Goal: Browse casually: Explore the website without a specific task or goal

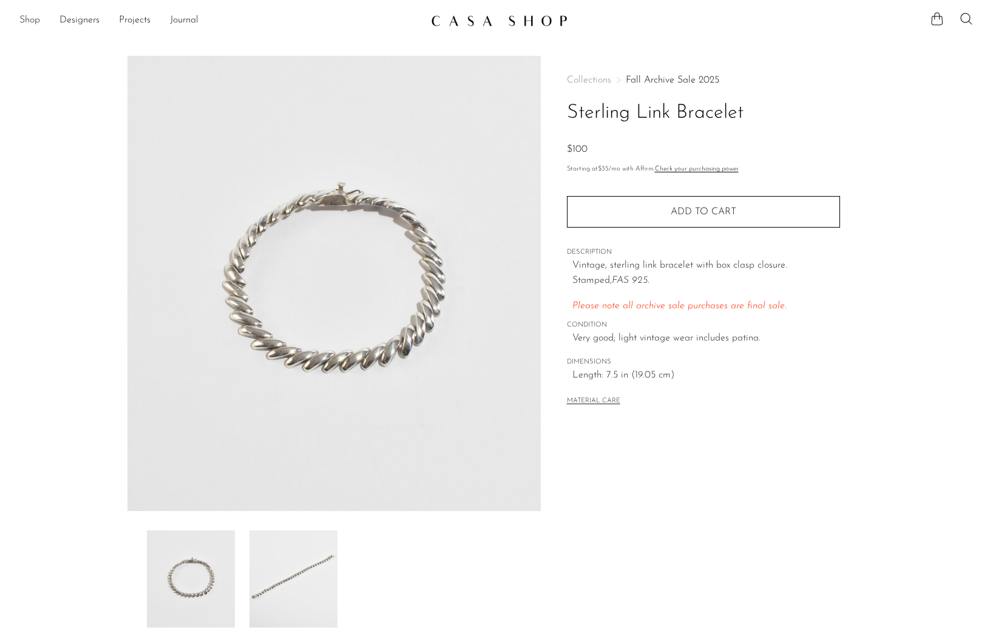
click at [24, 22] on link "Shop" at bounding box center [29, 21] width 21 height 16
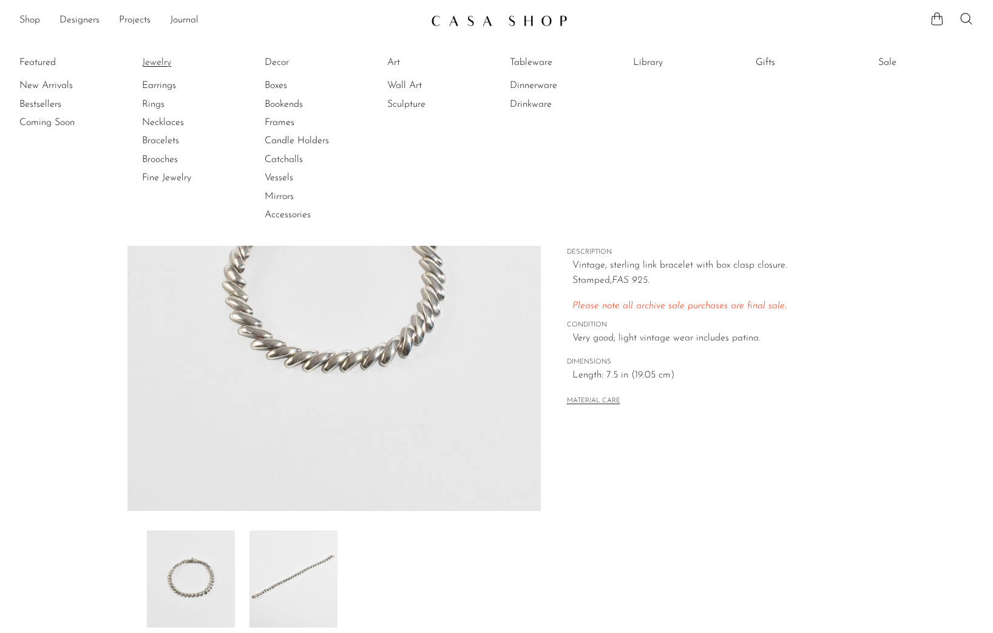
click at [166, 62] on link "Jewelry" at bounding box center [187, 62] width 91 height 13
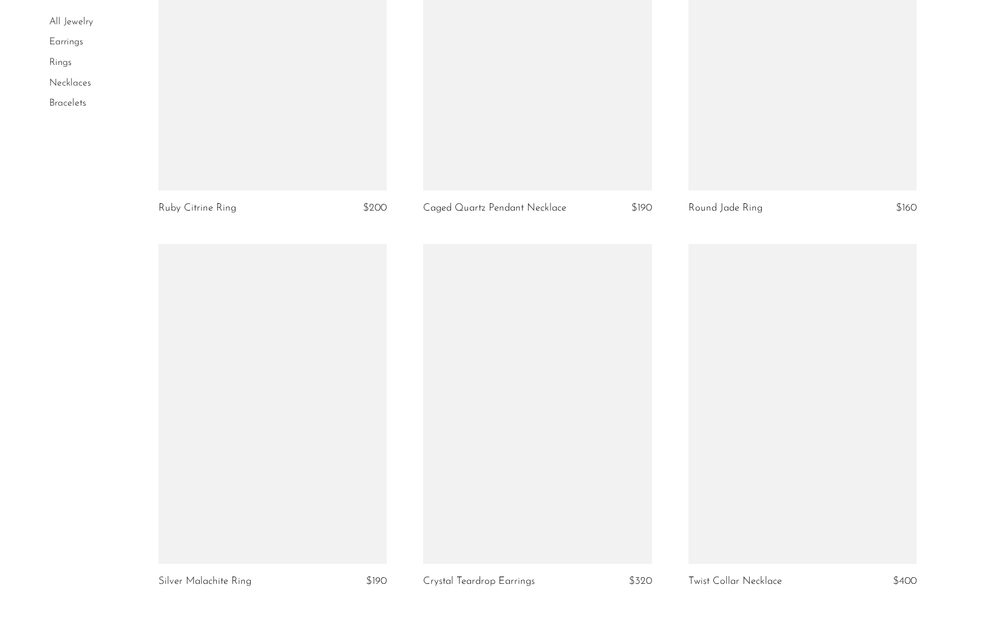
scroll to position [4154, 0]
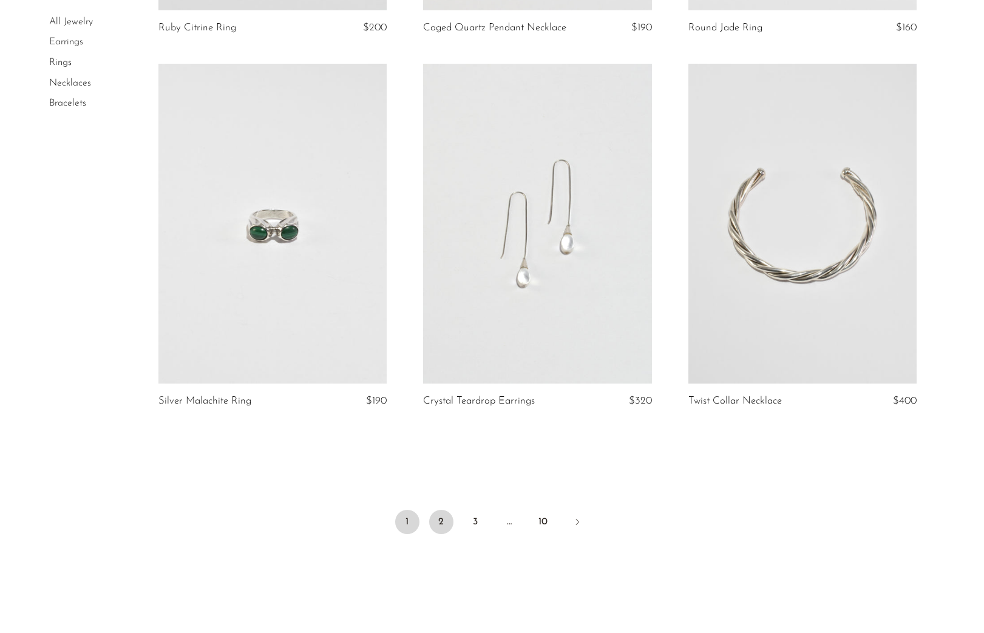
click at [441, 529] on link "2" at bounding box center [441, 522] width 24 height 24
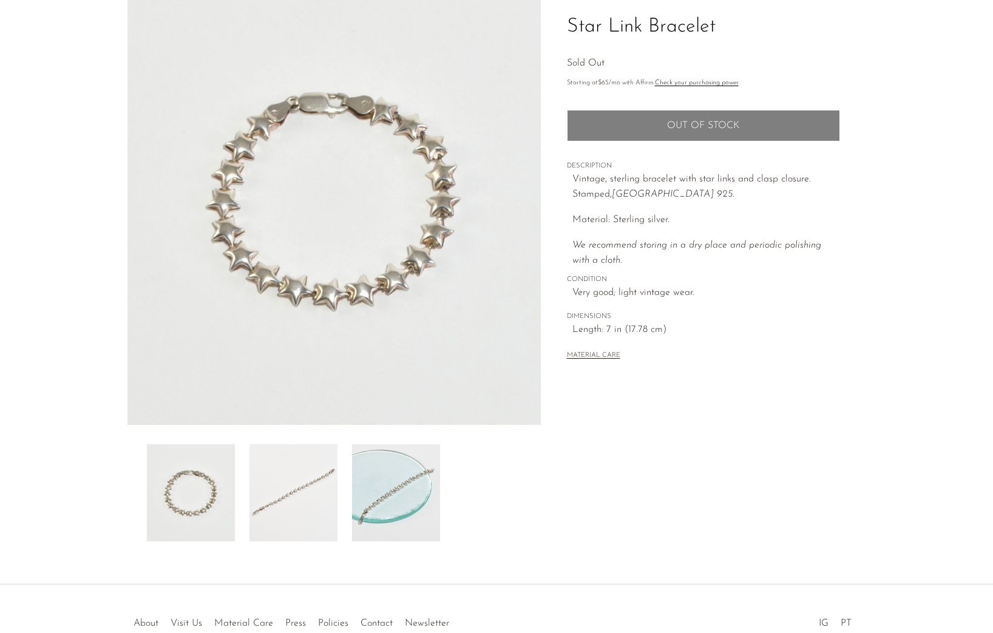
scroll to position [54, 0]
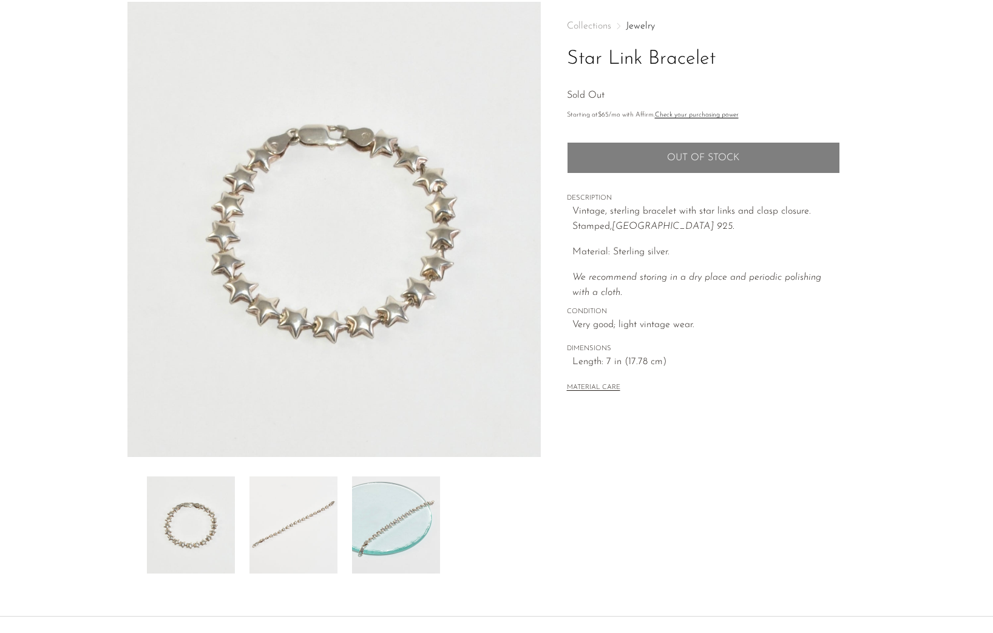
click at [293, 530] on img at bounding box center [293, 524] width 88 height 97
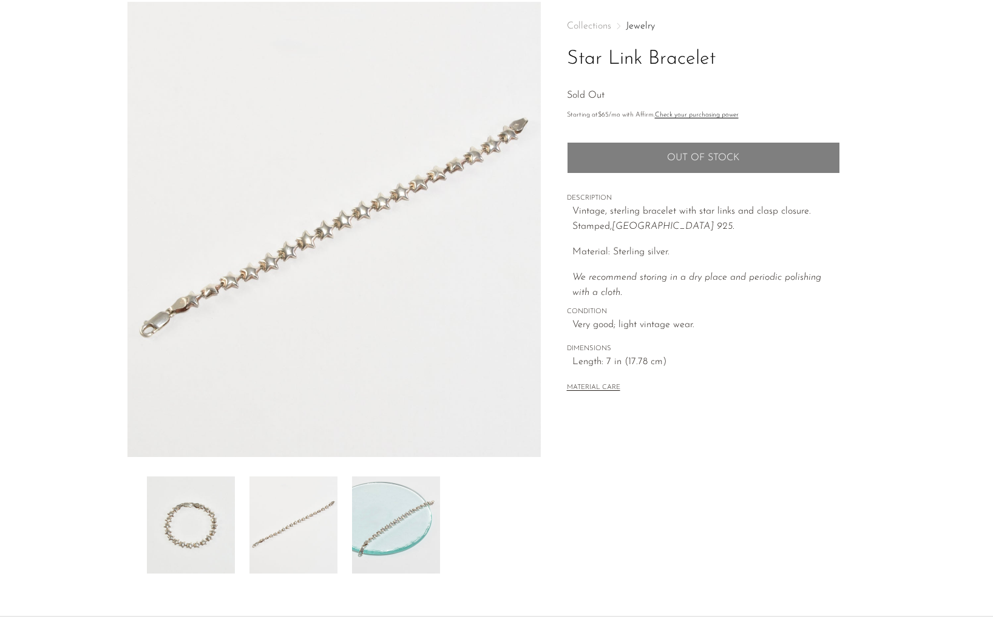
click at [208, 529] on img at bounding box center [191, 524] width 88 height 97
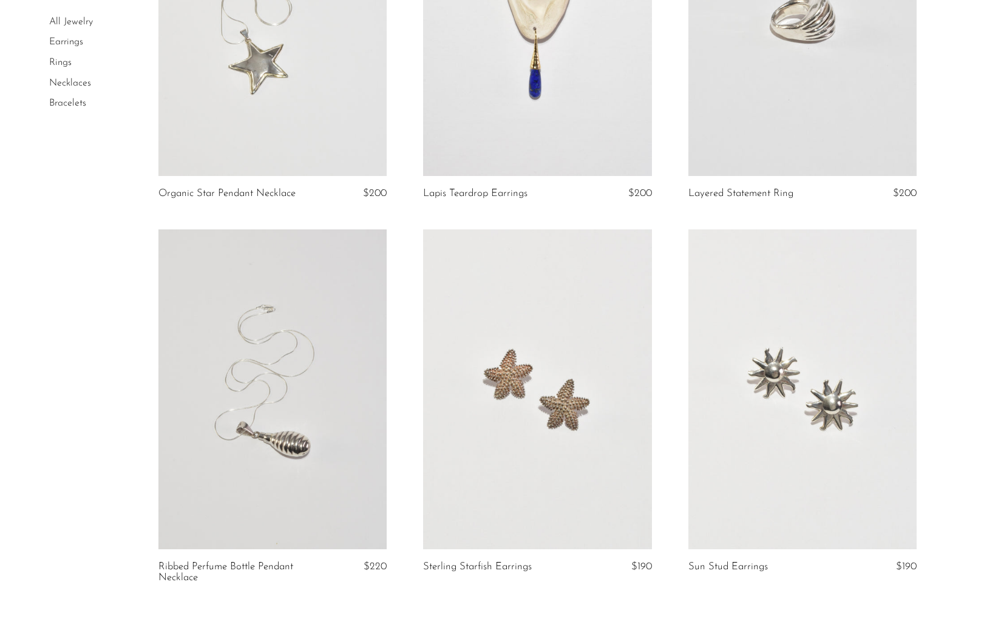
scroll to position [4247, 0]
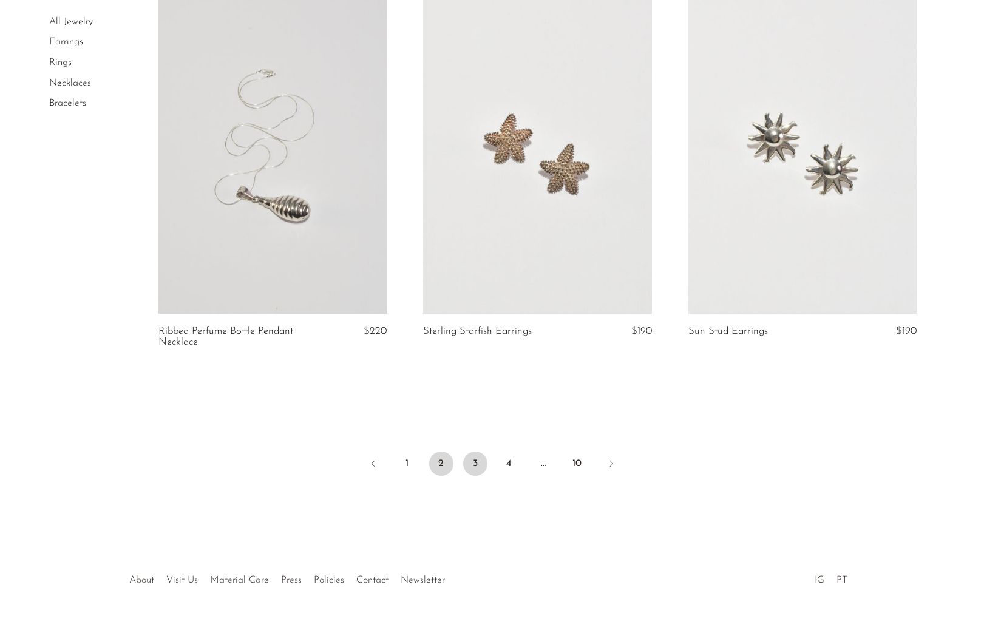
click at [471, 466] on link "3" at bounding box center [475, 463] width 24 height 24
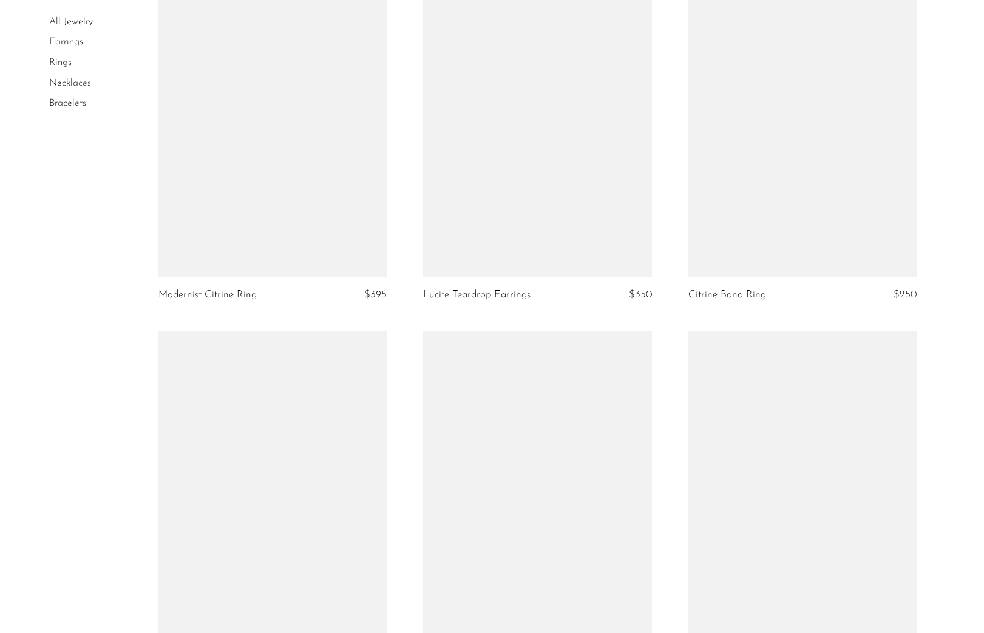
scroll to position [4136, 0]
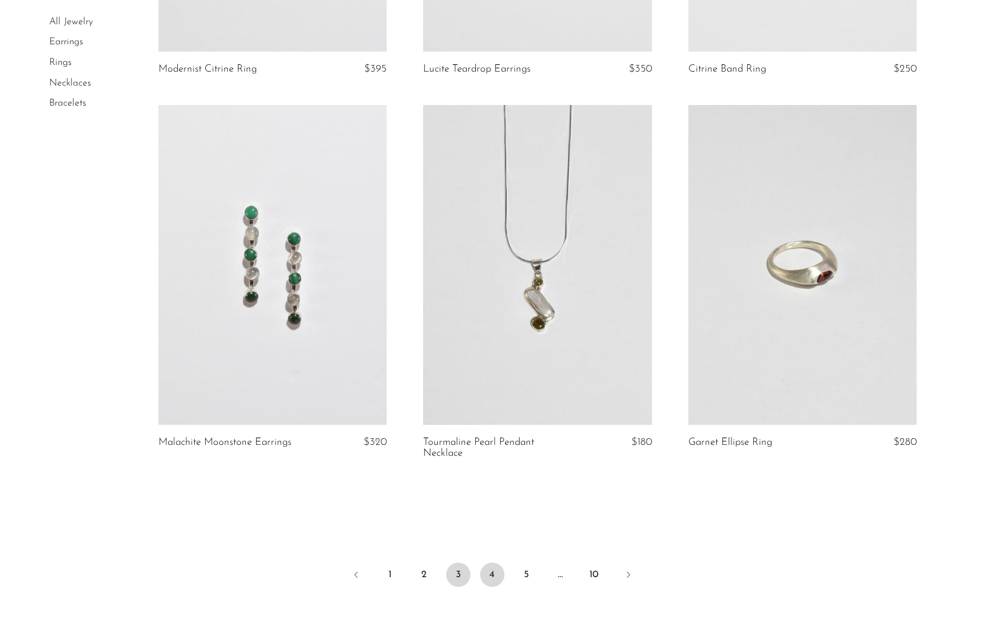
click at [489, 575] on link "4" at bounding box center [492, 575] width 24 height 24
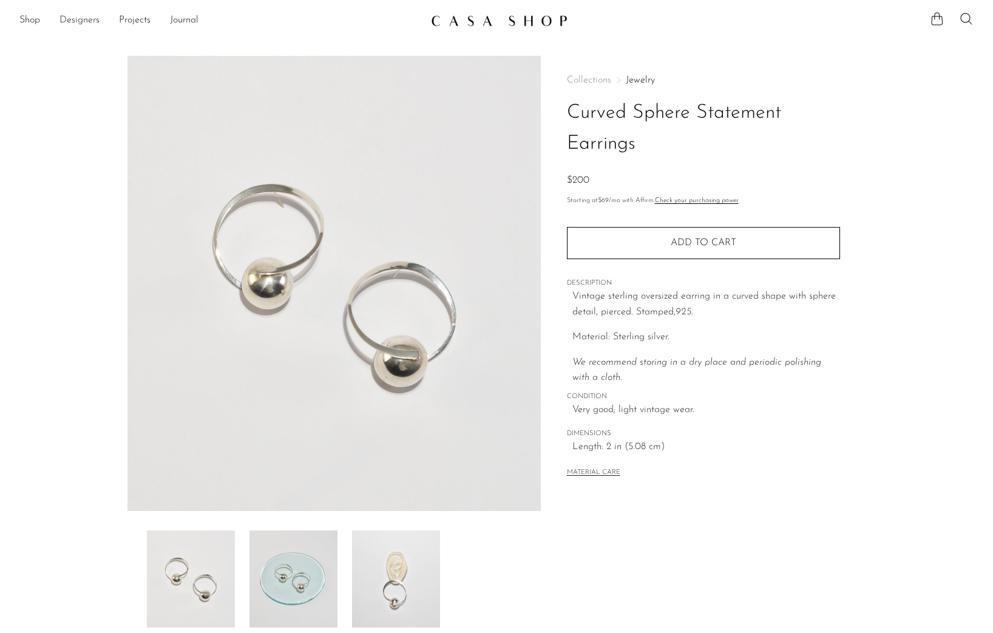
click at [83, 19] on link "Designers" at bounding box center [79, 21] width 40 height 16
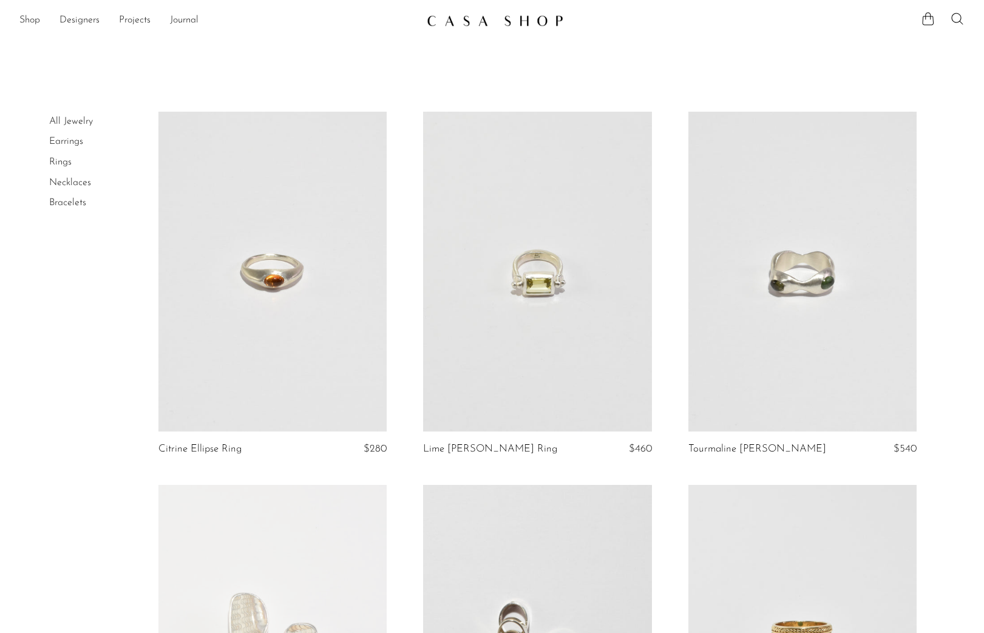
click at [252, 325] on link at bounding box center [272, 272] width 228 height 320
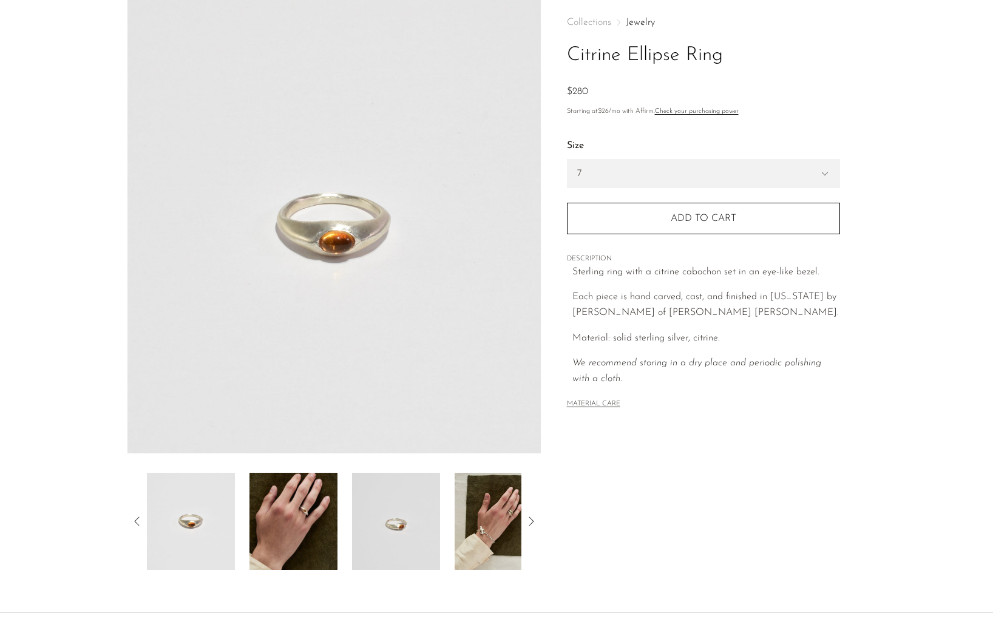
scroll to position [105, 0]
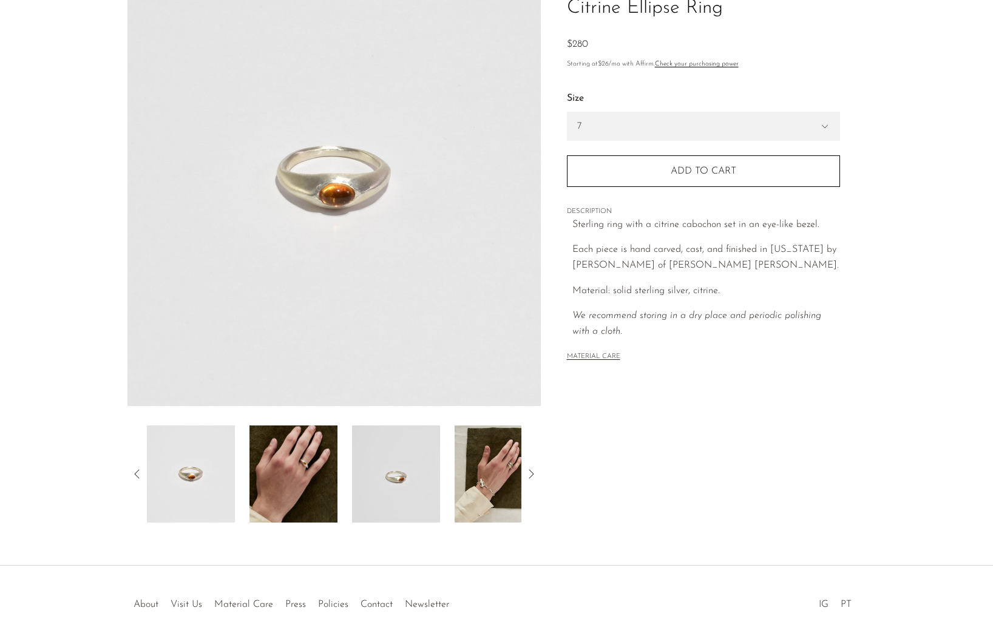
click at [313, 484] on img at bounding box center [293, 473] width 88 height 97
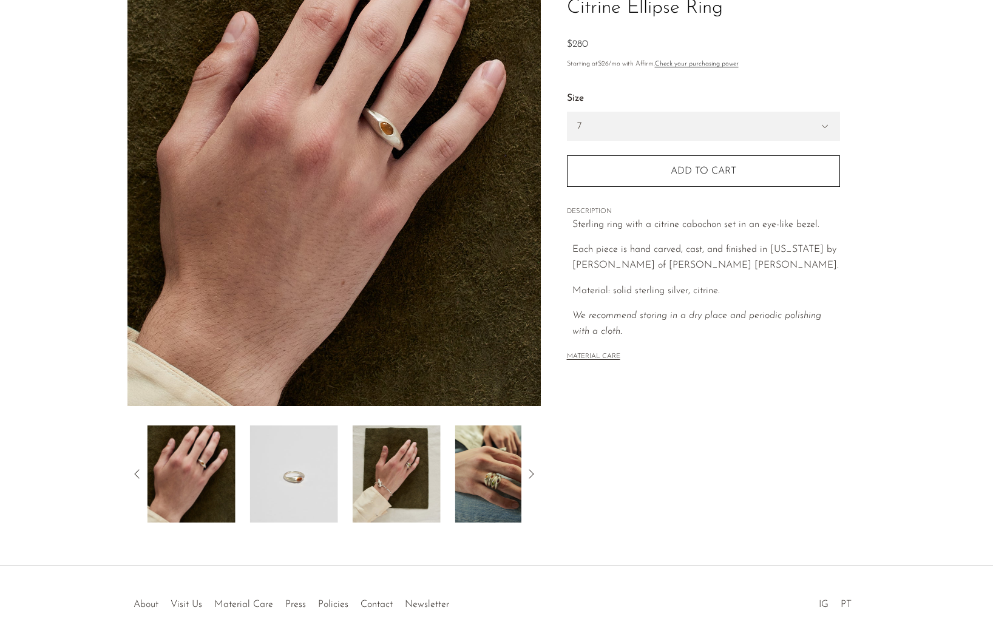
click at [318, 487] on img at bounding box center [294, 473] width 88 height 97
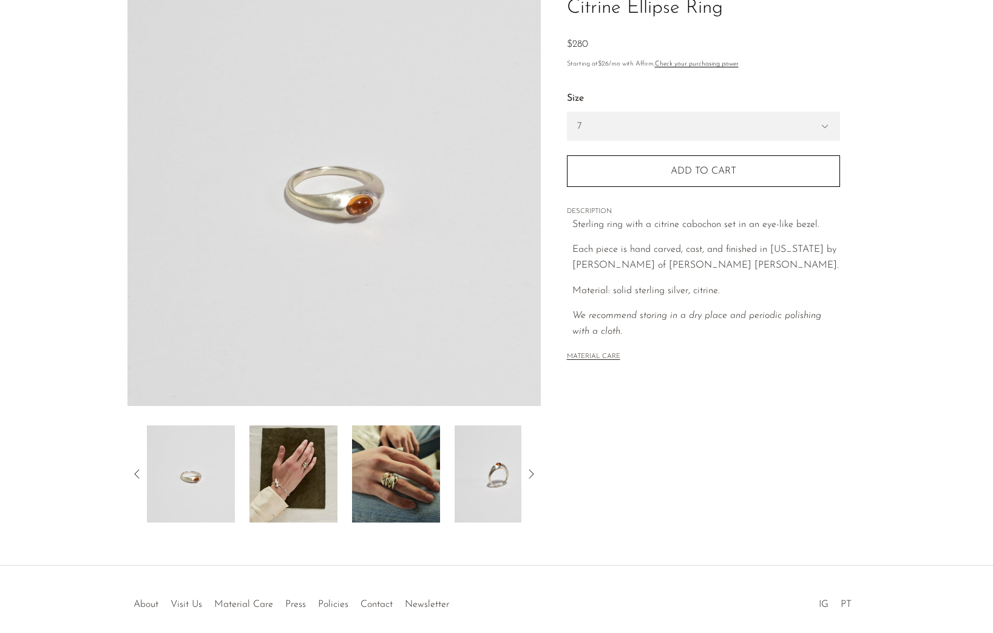
click at [330, 484] on img at bounding box center [293, 473] width 88 height 97
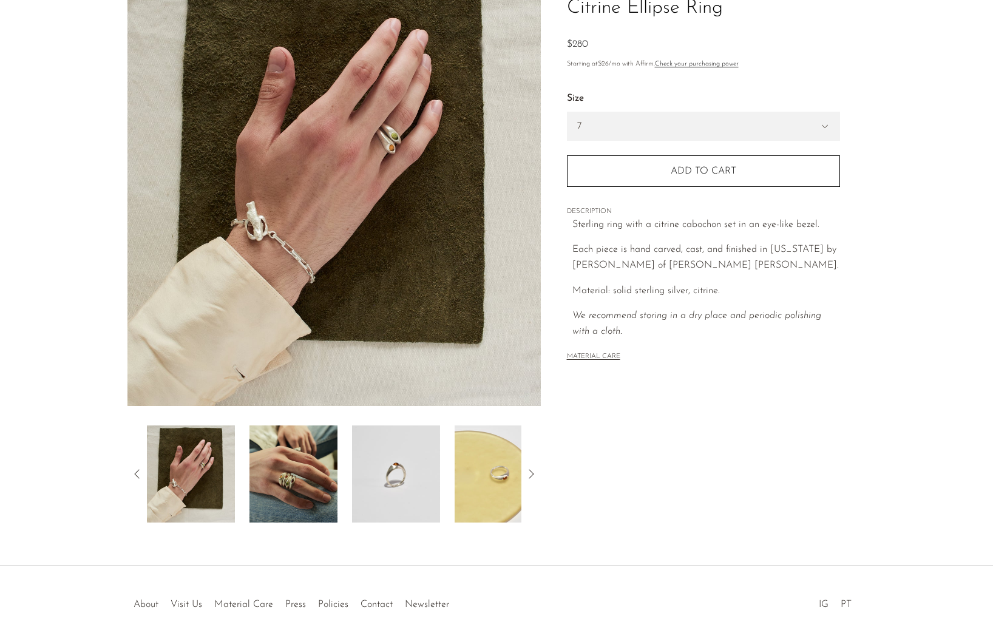
click at [332, 481] on img at bounding box center [293, 473] width 88 height 97
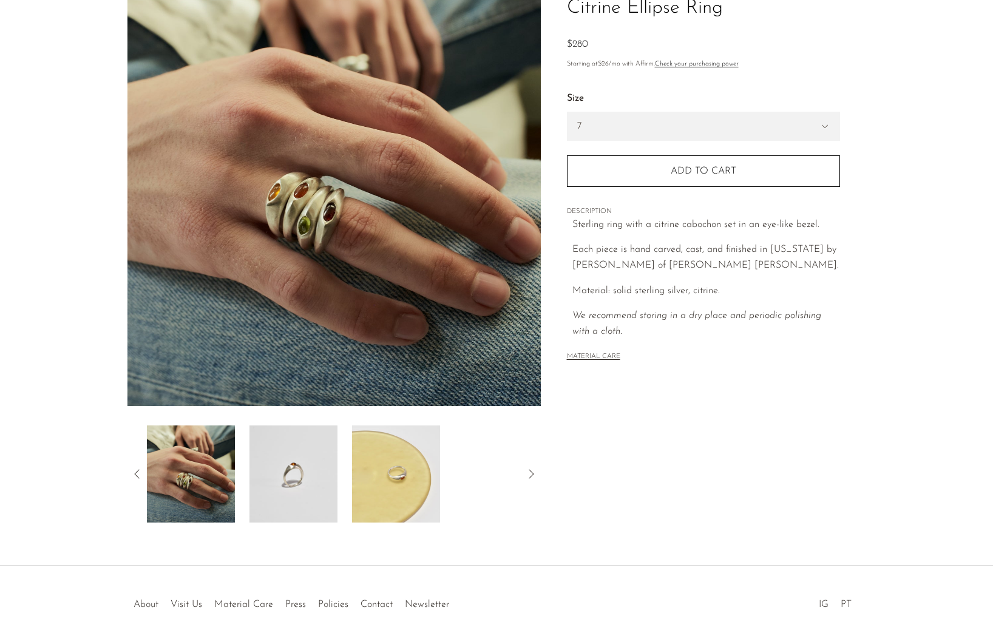
click at [337, 482] on div at bounding box center [334, 473] width 374 height 97
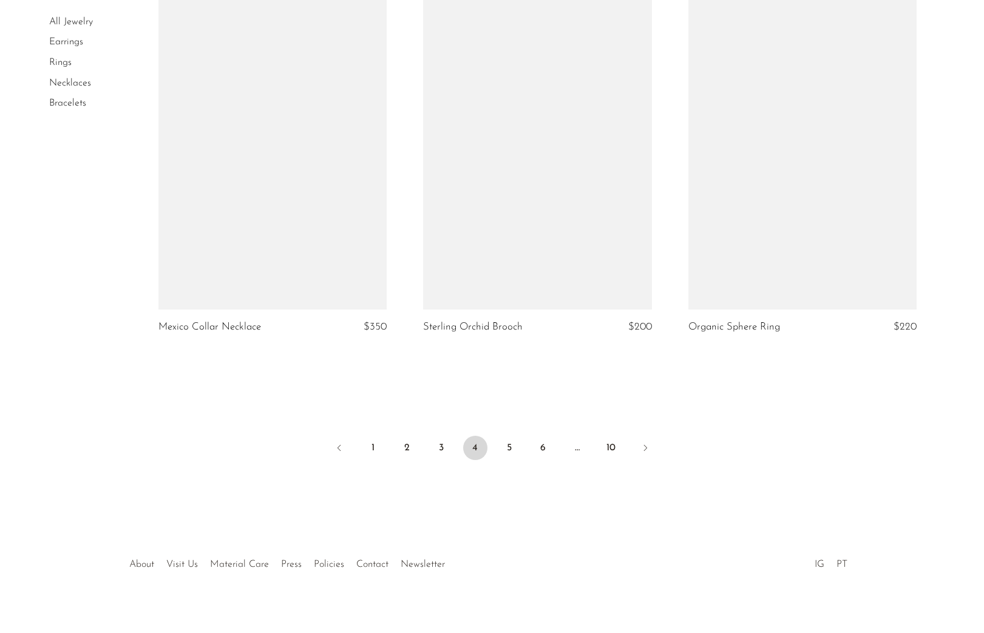
scroll to position [4303, 0]
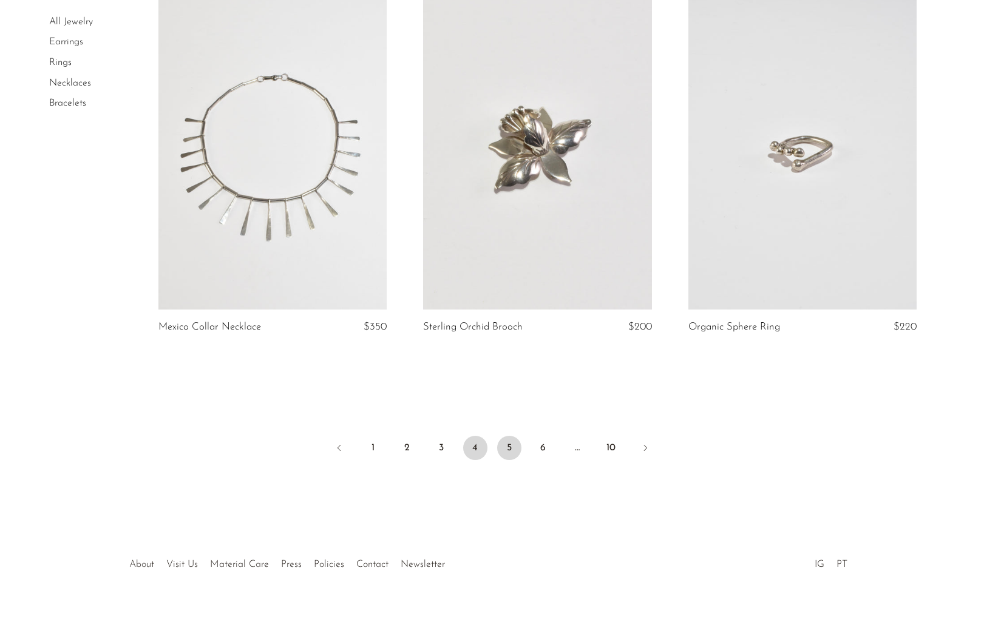
click at [506, 436] on link "5" at bounding box center [509, 448] width 24 height 24
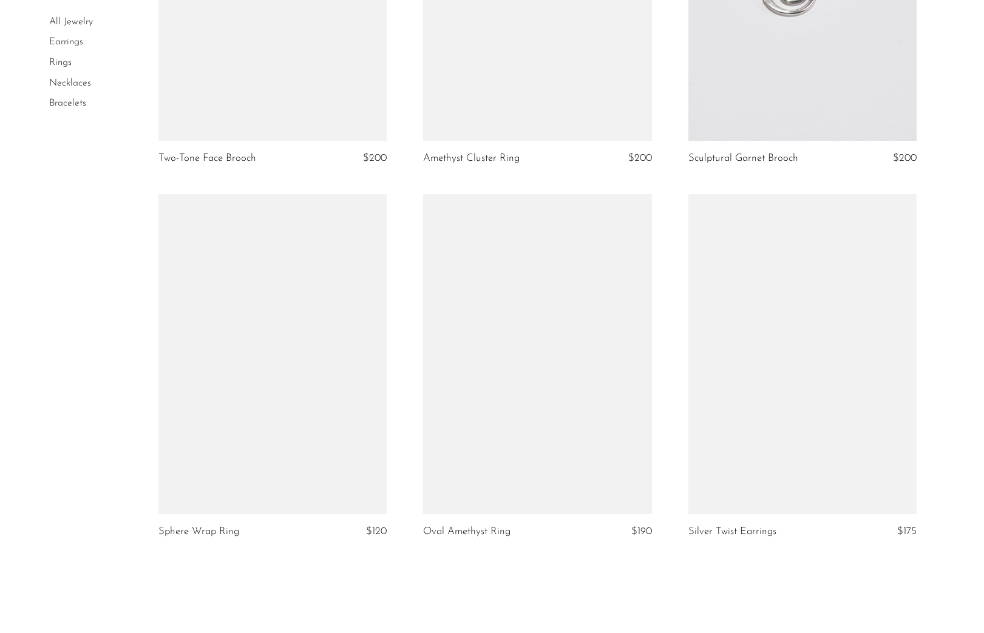
scroll to position [4178, 0]
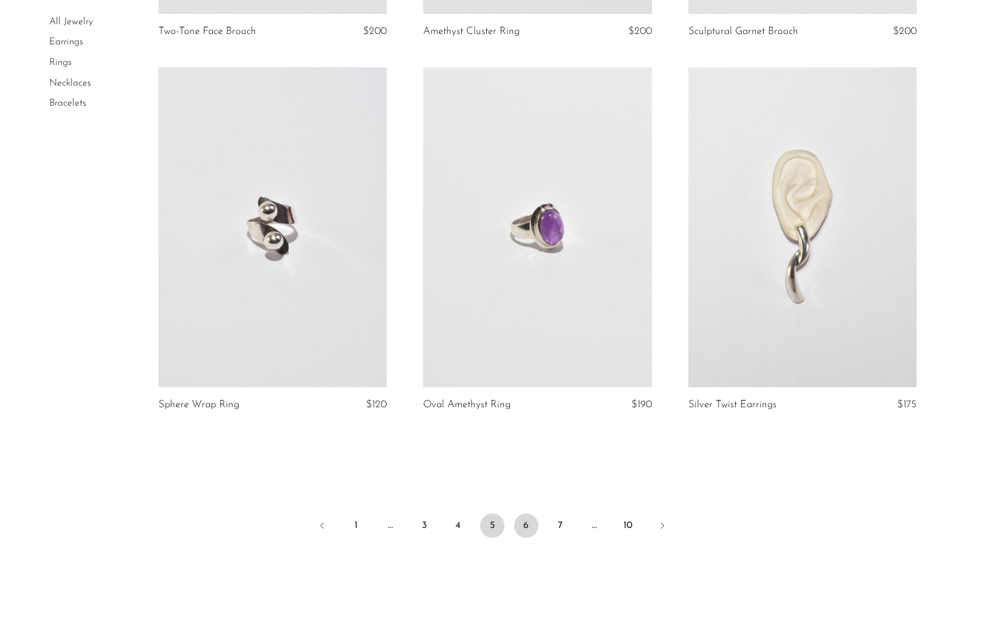
click at [529, 527] on link "6" at bounding box center [526, 525] width 24 height 24
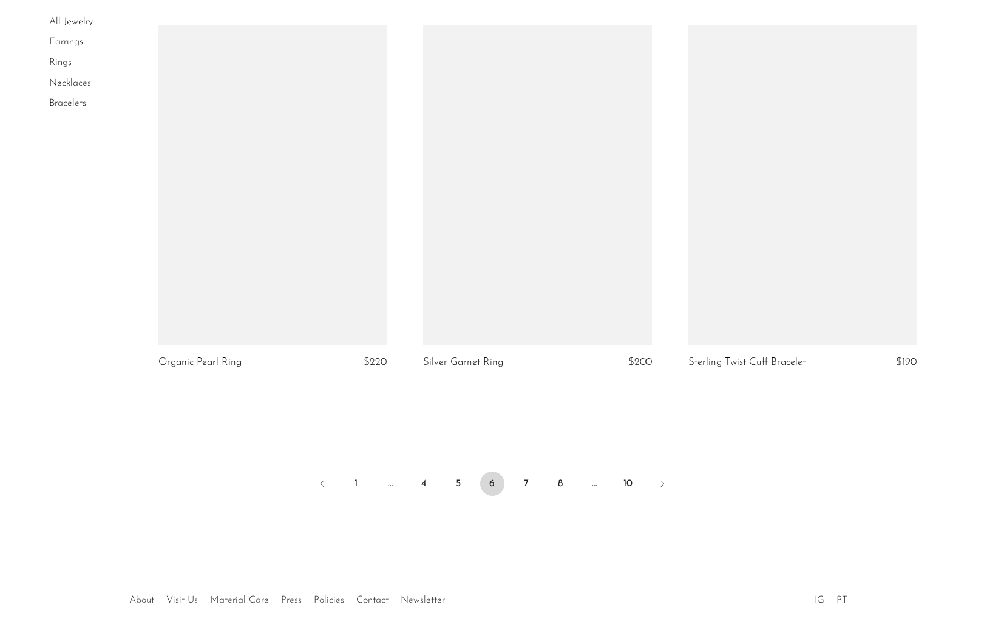
scroll to position [4252, 0]
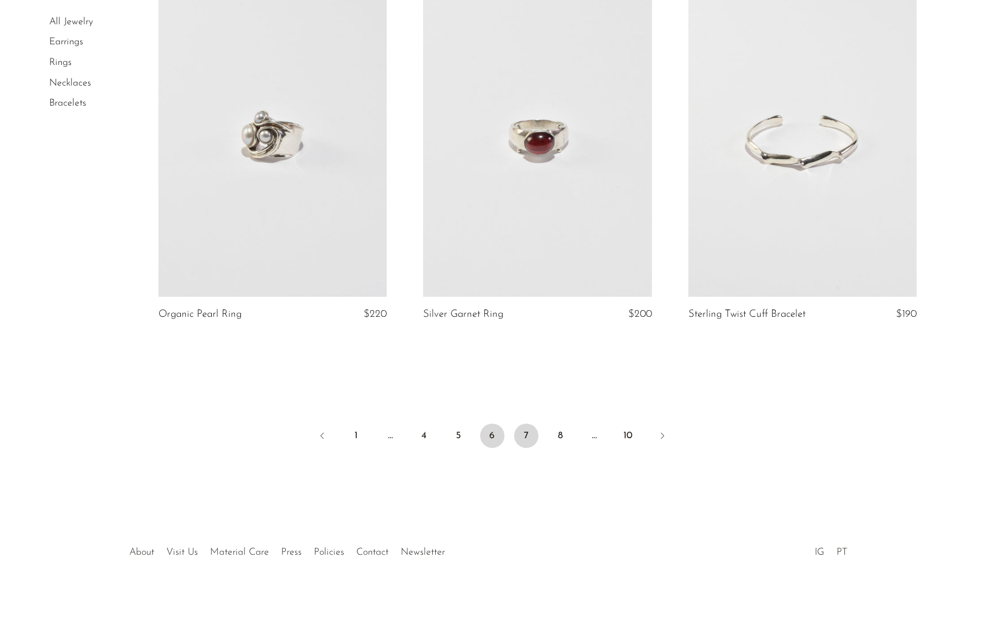
click at [530, 431] on link "7" at bounding box center [526, 436] width 24 height 24
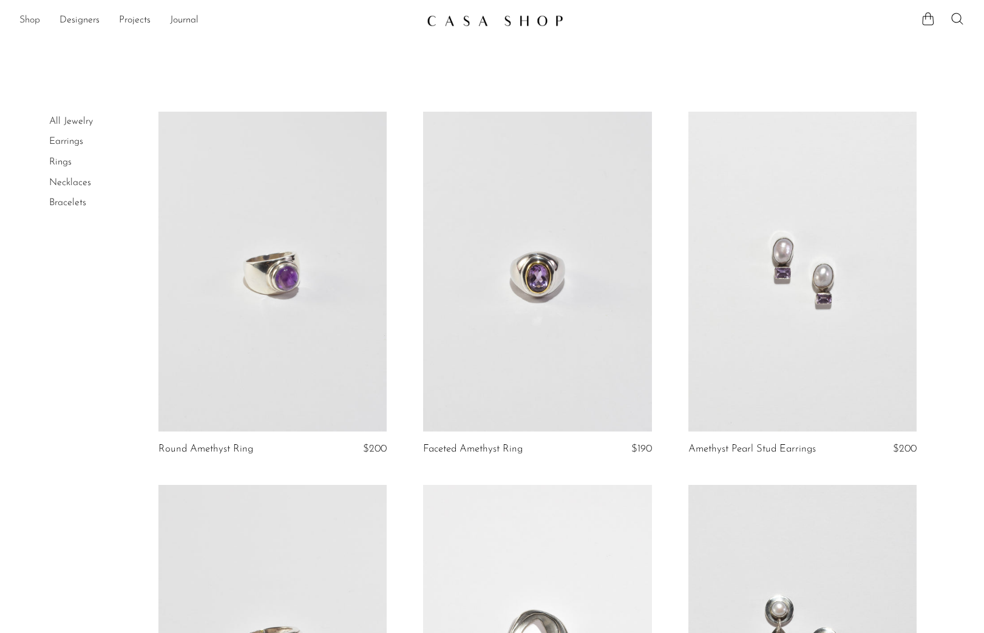
click at [35, 25] on link "Shop" at bounding box center [29, 21] width 21 height 16
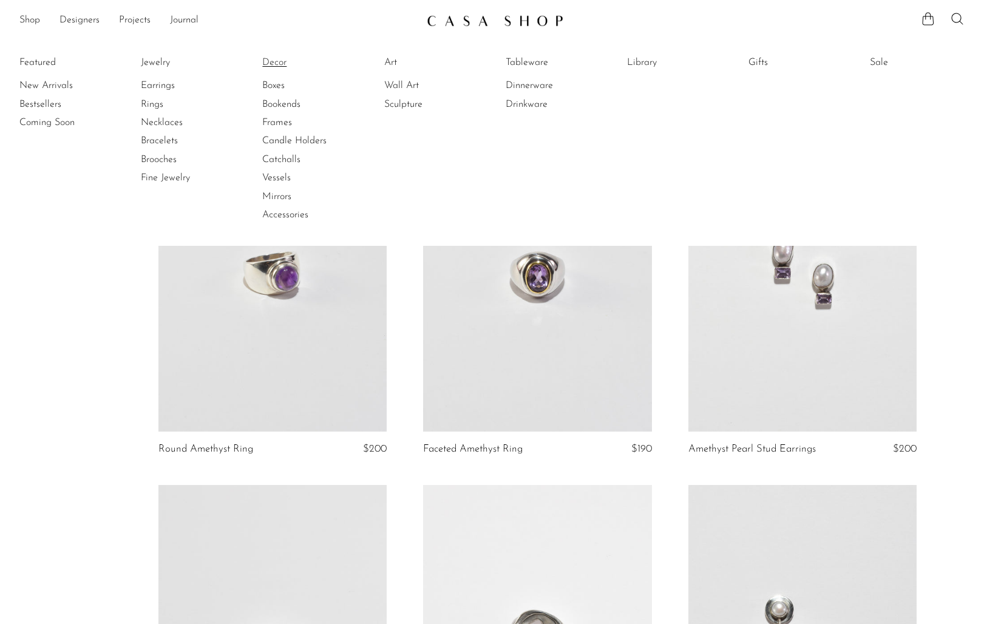
click at [277, 63] on link "Decor" at bounding box center [307, 62] width 91 height 13
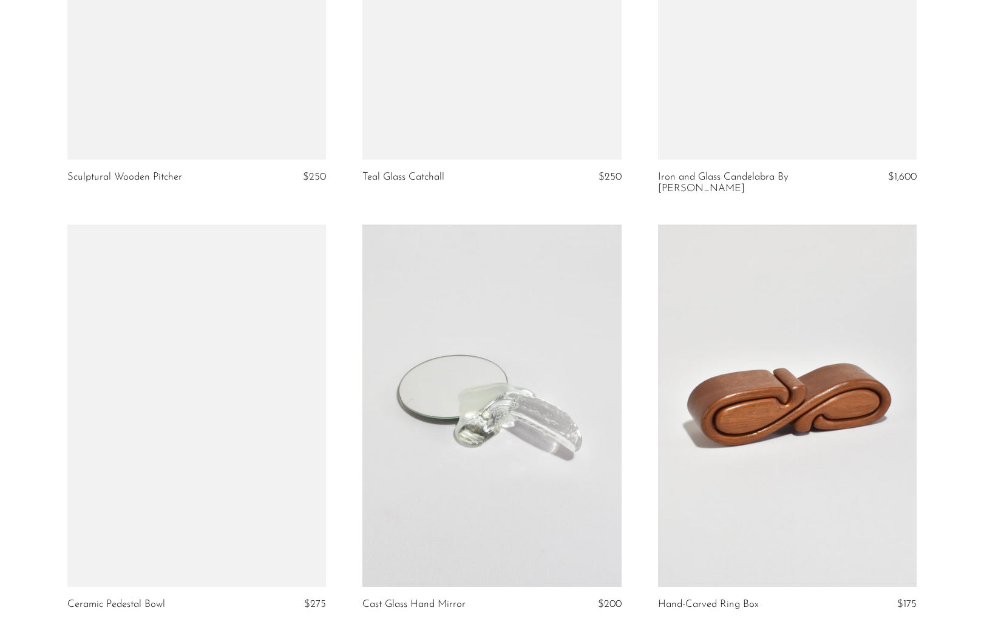
scroll to position [2102, 0]
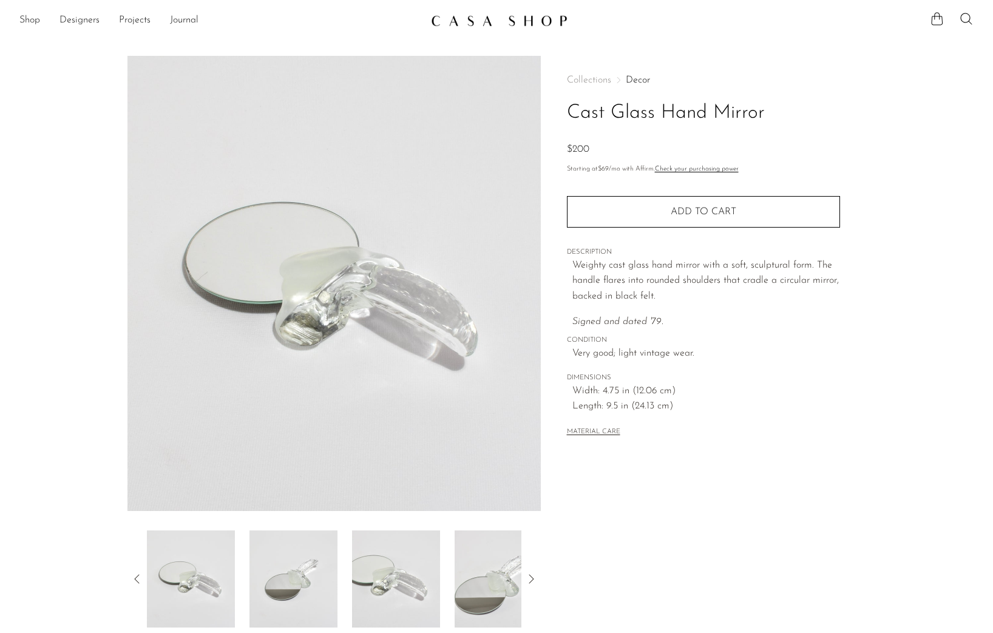
click at [292, 582] on img at bounding box center [293, 578] width 88 height 97
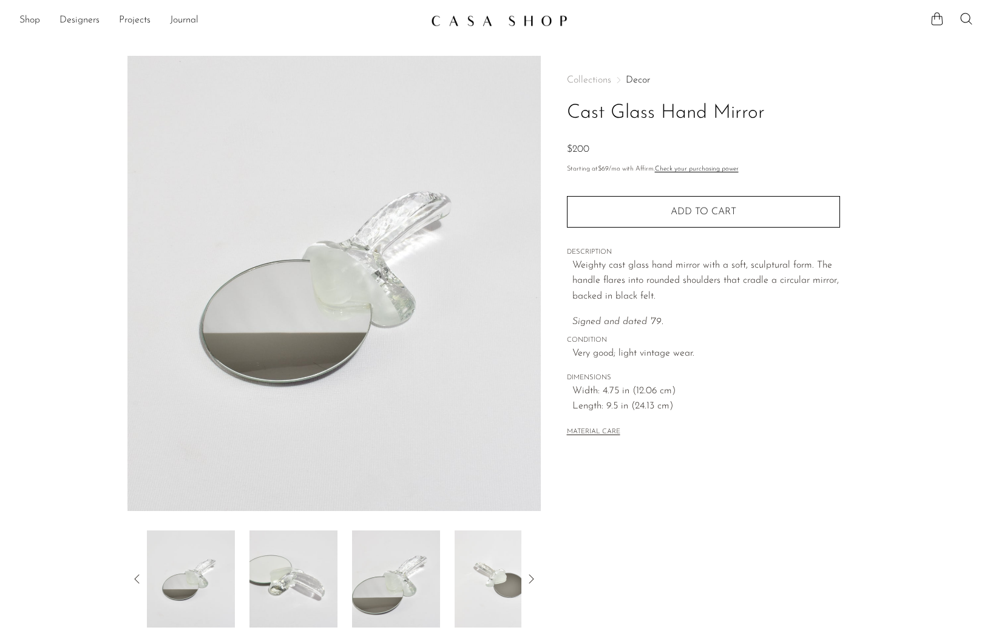
click at [311, 582] on img at bounding box center [293, 578] width 88 height 97
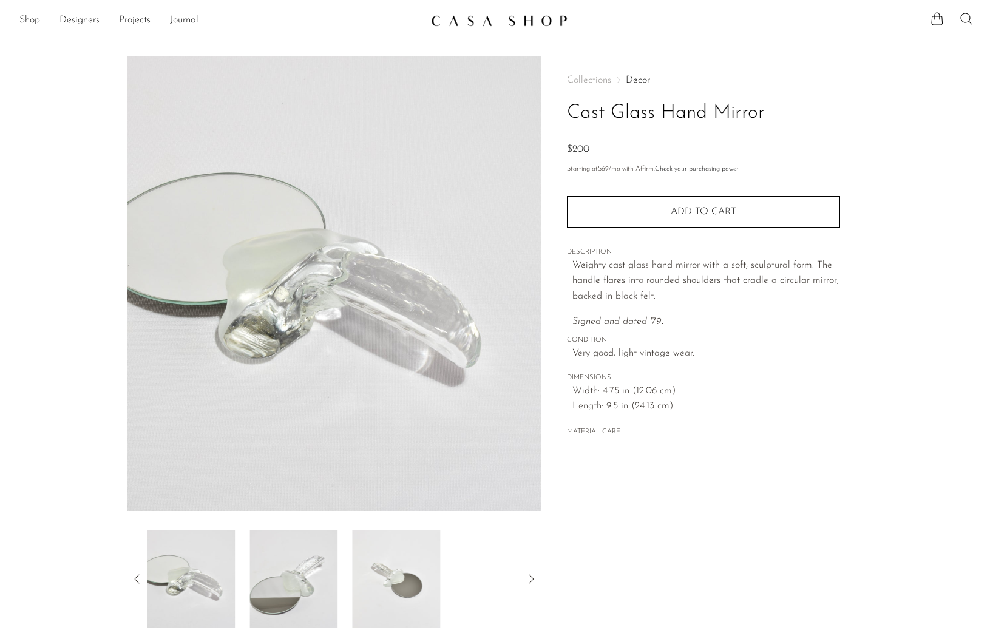
click at [326, 581] on img at bounding box center [293, 578] width 88 height 97
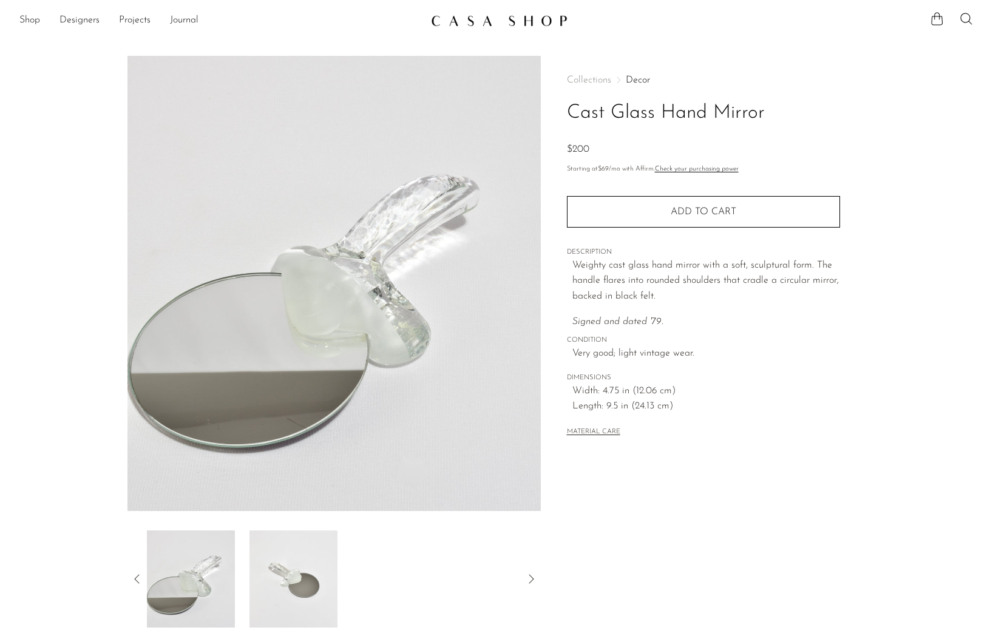
click at [299, 575] on img at bounding box center [293, 578] width 88 height 97
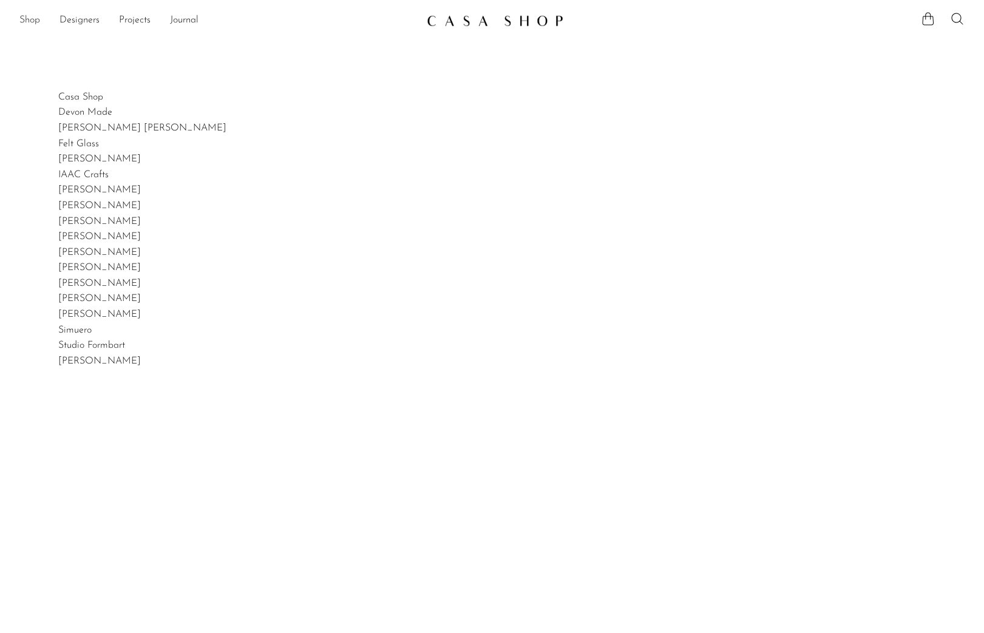
click at [23, 19] on link "Shop" at bounding box center [29, 21] width 21 height 16
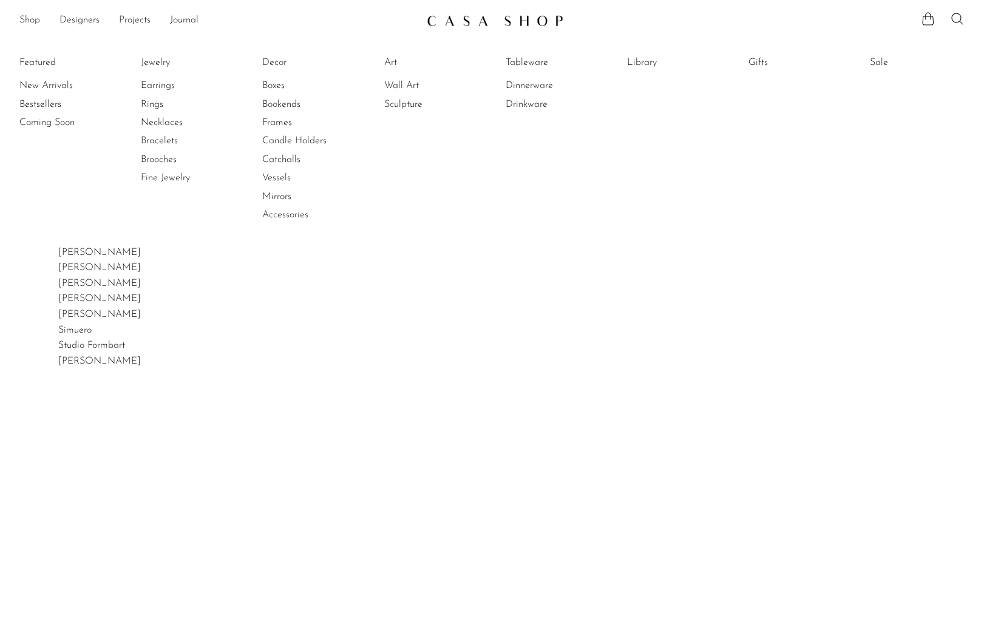
click at [262, 55] on ul "Featured New Arrivals Bestsellers Coming Soon Jewelry Jewelry All Earrings Ring…" at bounding box center [492, 139] width 984 height 215
click at [276, 63] on link "Decor" at bounding box center [307, 62] width 91 height 13
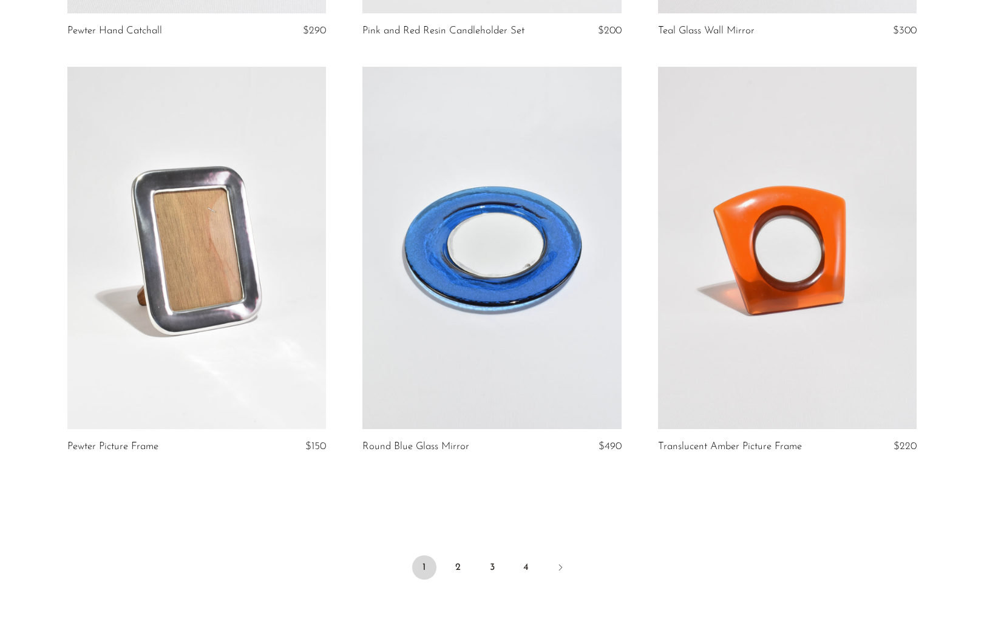
scroll to position [4645, 0]
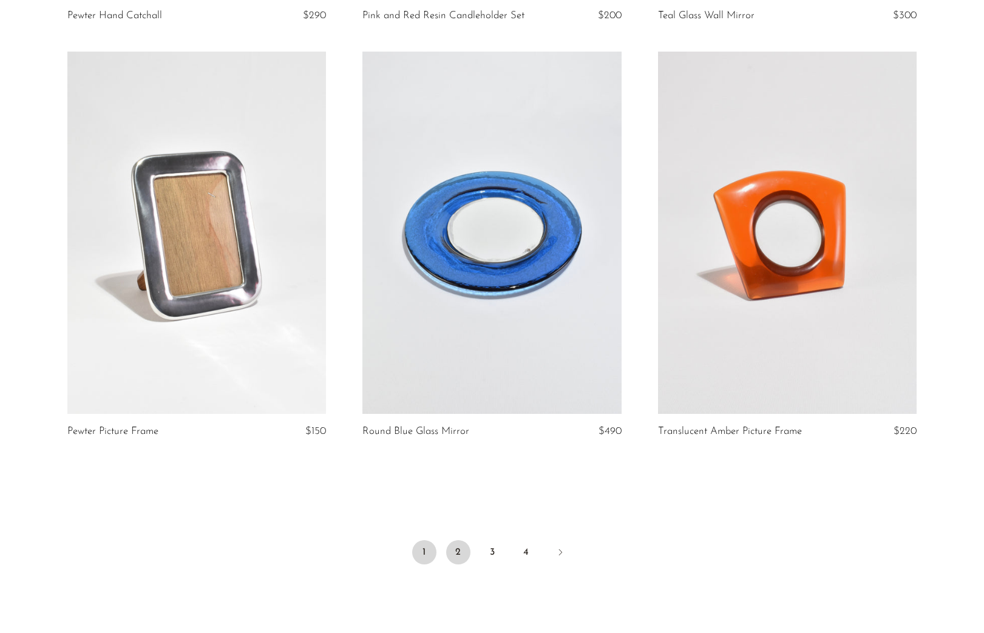
click at [460, 553] on link "2" at bounding box center [458, 552] width 24 height 24
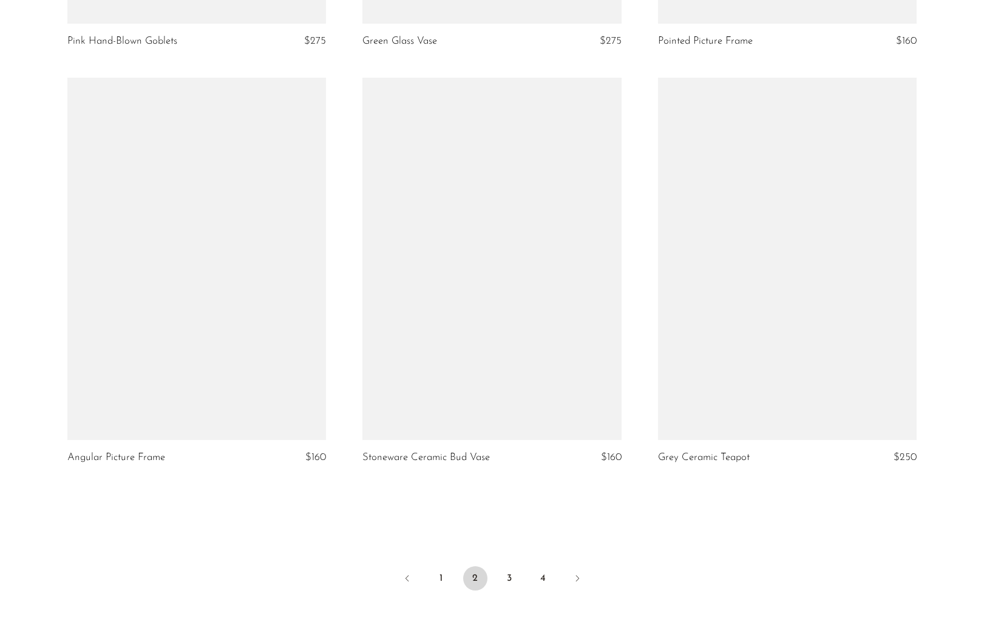
scroll to position [4667, 0]
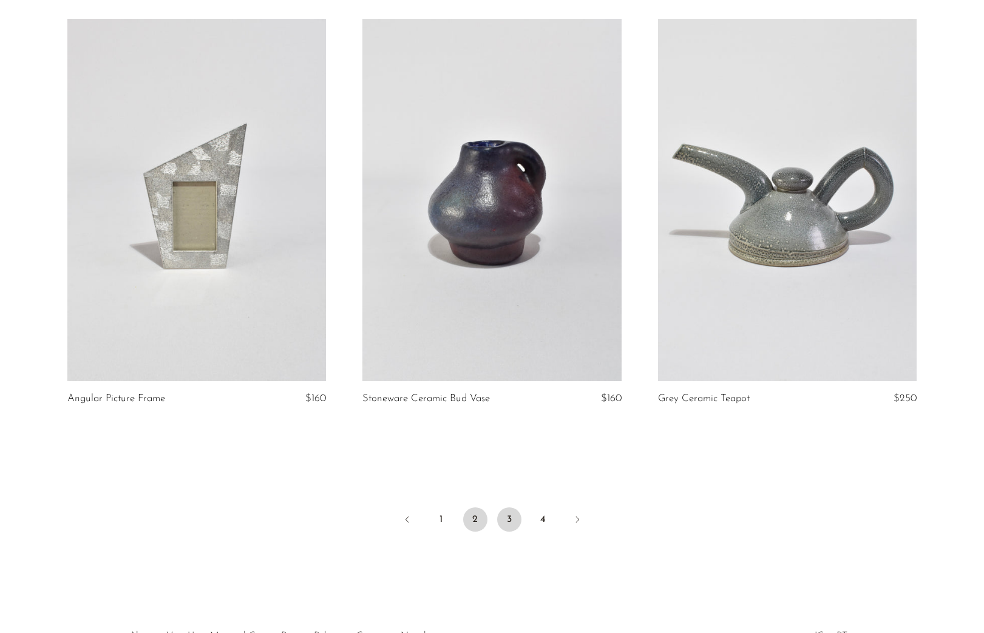
click at [512, 527] on link "3" at bounding box center [509, 519] width 24 height 24
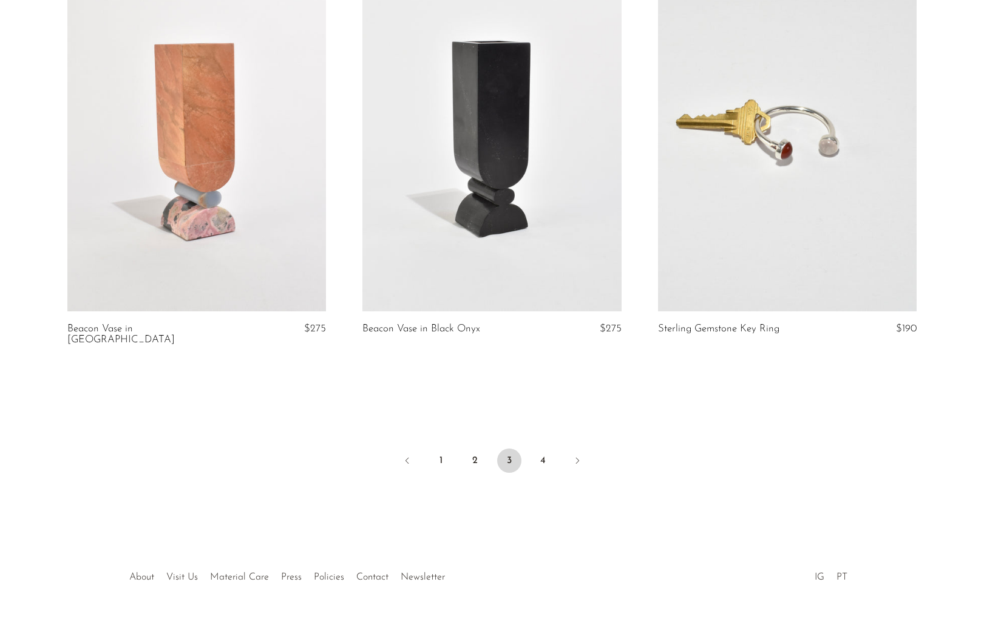
scroll to position [4751, 0]
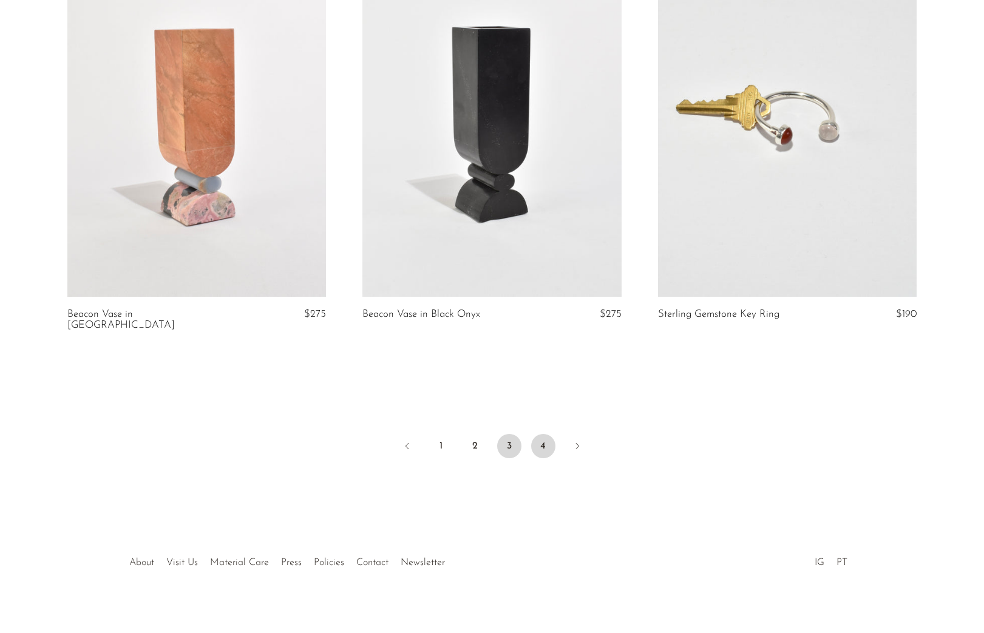
click at [541, 434] on link "4" at bounding box center [543, 446] width 24 height 24
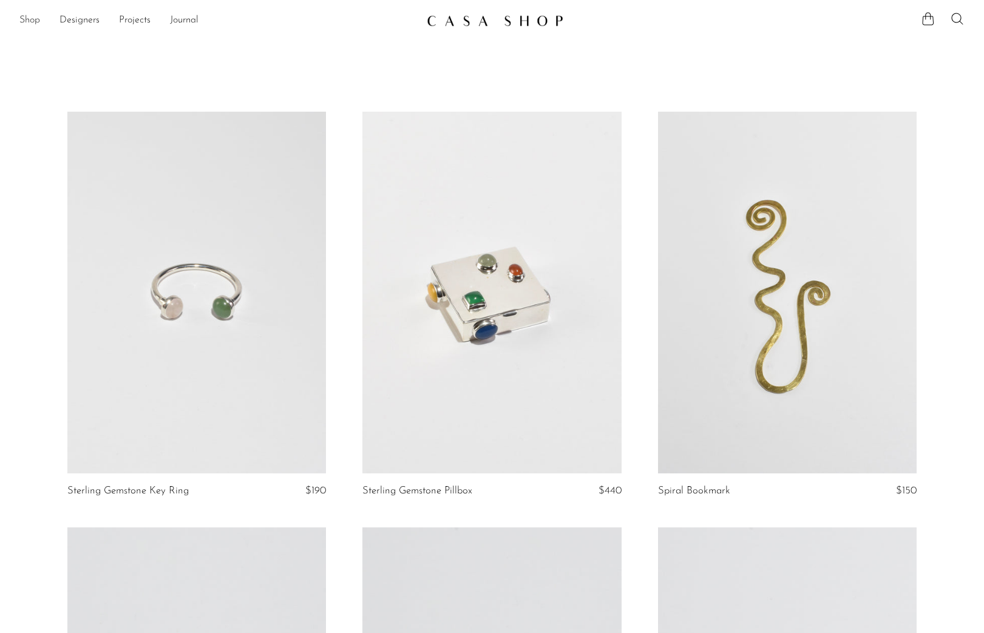
click at [30, 19] on link "Shop" at bounding box center [29, 21] width 21 height 16
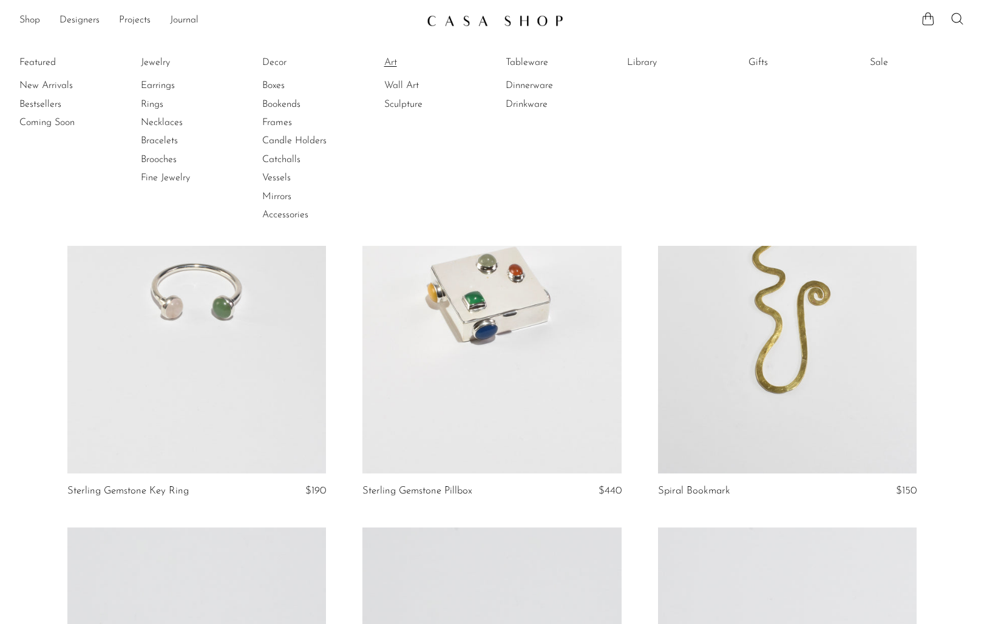
click at [395, 59] on link "Art" at bounding box center [429, 62] width 91 height 13
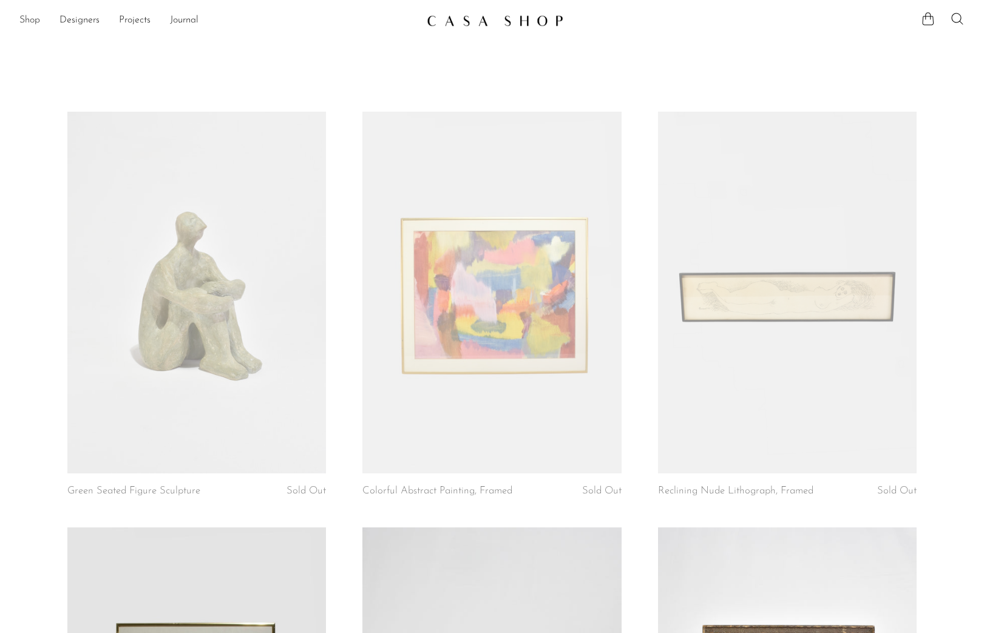
click at [36, 19] on link "Shop" at bounding box center [29, 21] width 21 height 16
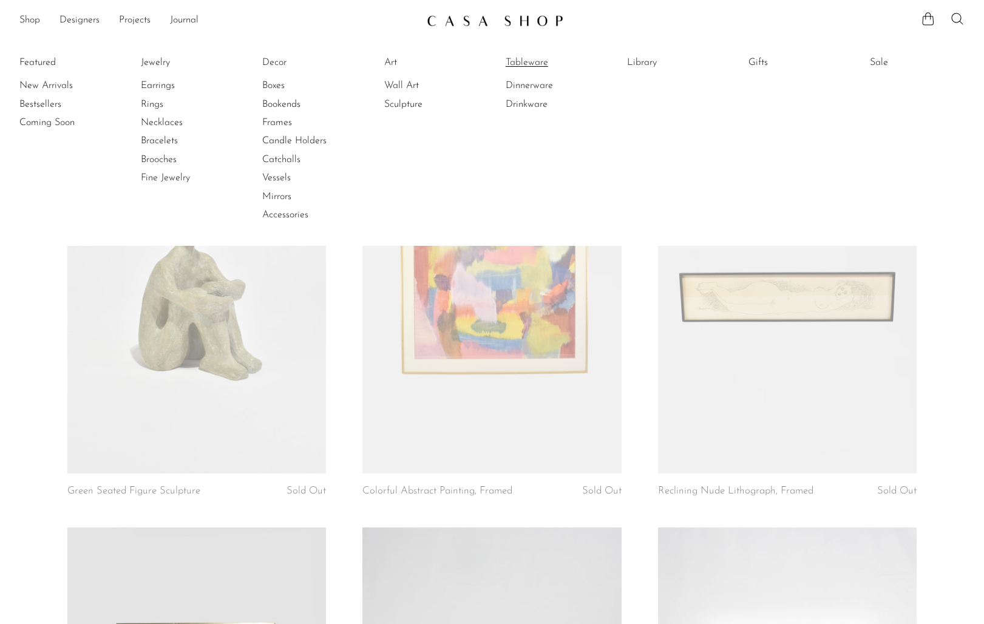
click at [539, 63] on link "Tableware" at bounding box center [551, 62] width 91 height 13
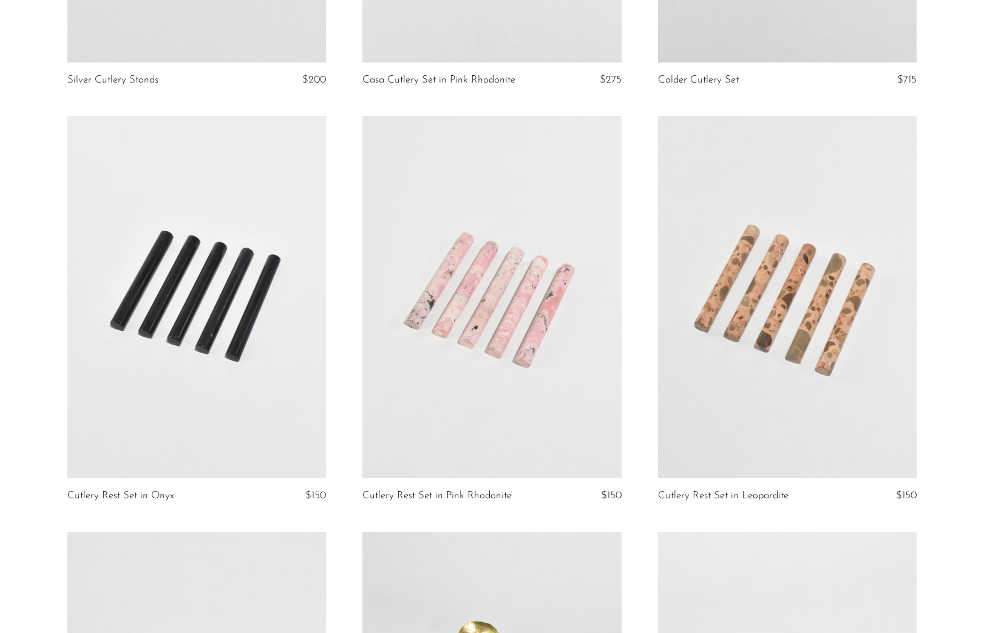
scroll to position [3812, 0]
